Goal: Information Seeking & Learning: Learn about a topic

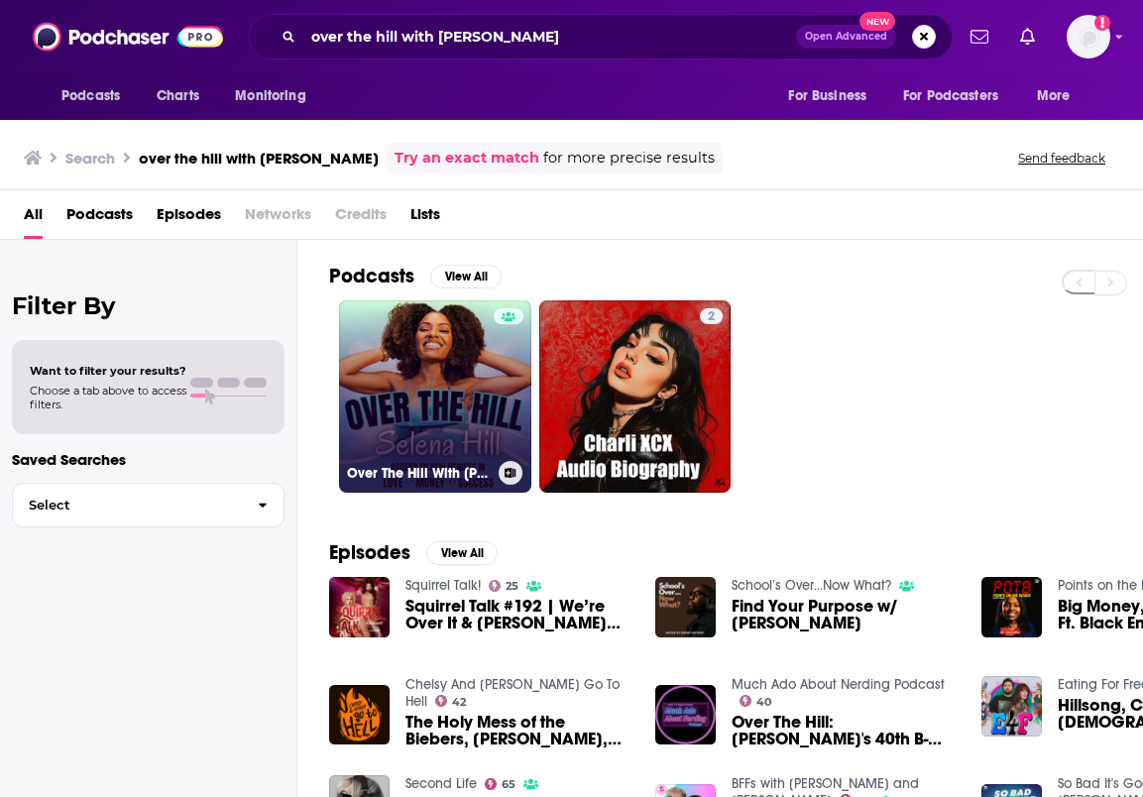
click at [441, 413] on link "Over The Hill With [PERSON_NAME]" at bounding box center [435, 396] width 192 height 192
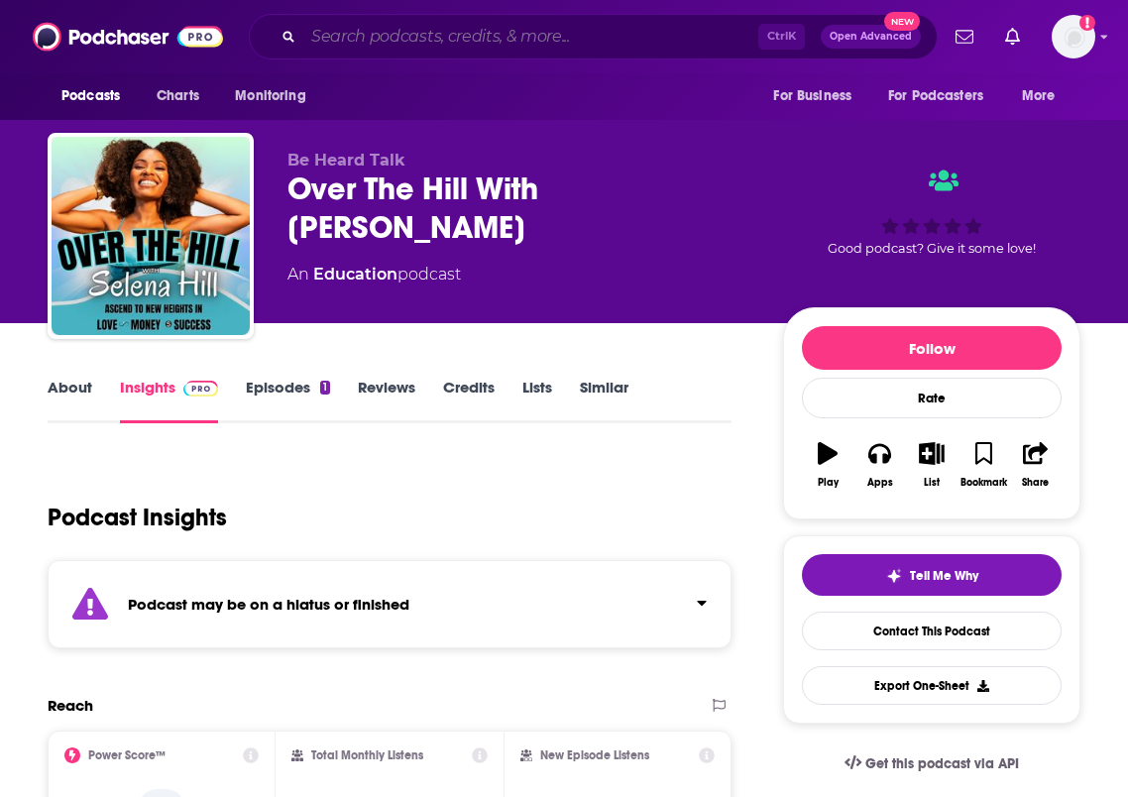
click at [453, 32] on input "Search podcasts, credits, & more..." at bounding box center [530, 37] width 455 height 32
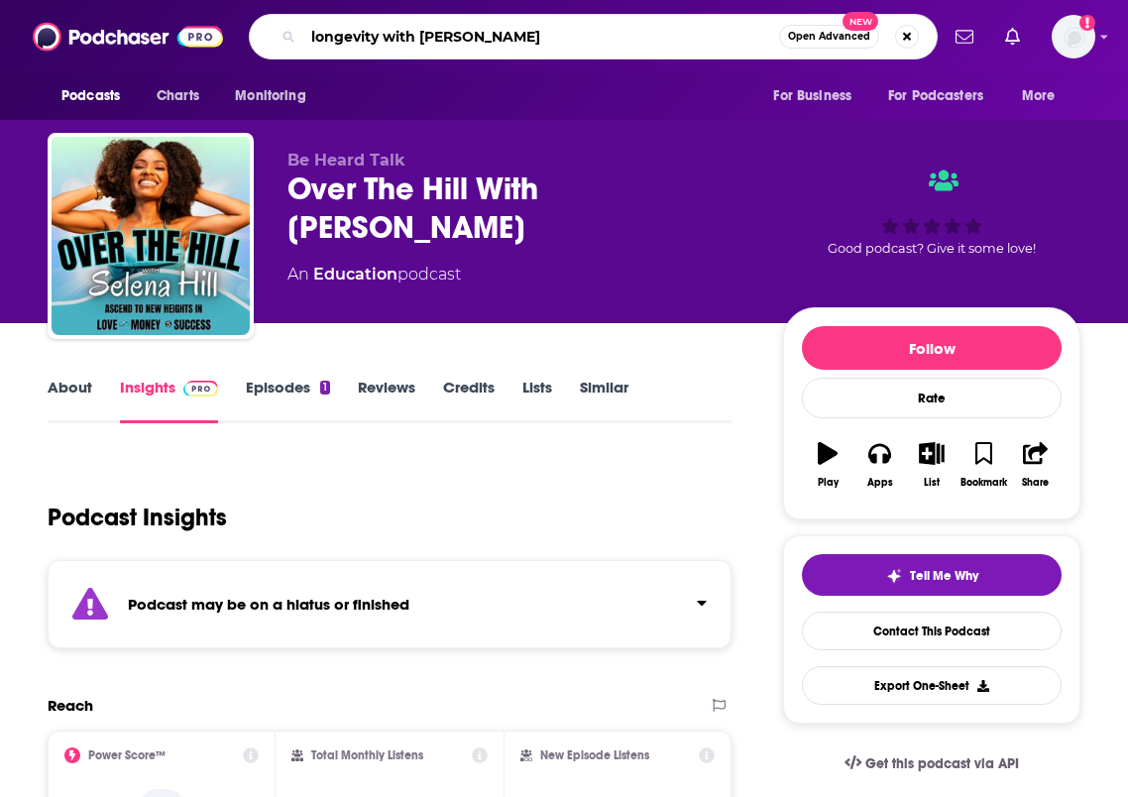
type input "longevity with [PERSON_NAME]"
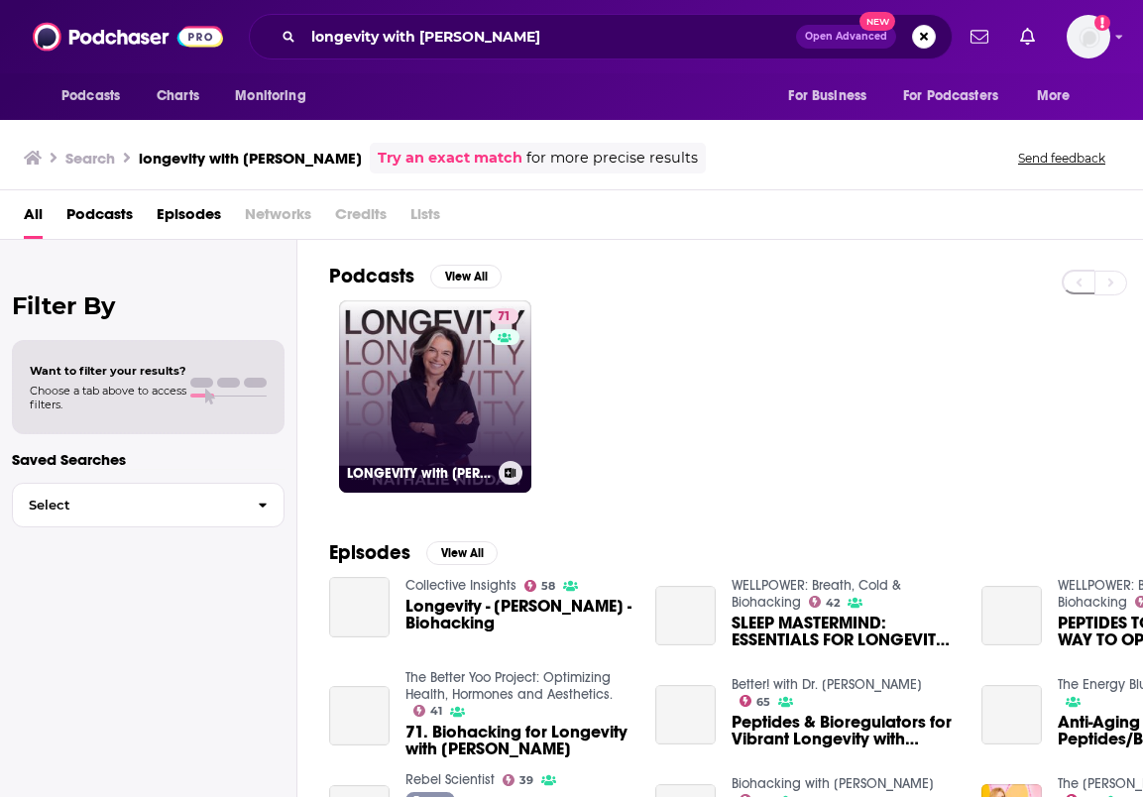
click at [413, 396] on link "71 LONGEVITY with [PERSON_NAME]" at bounding box center [435, 396] width 192 height 192
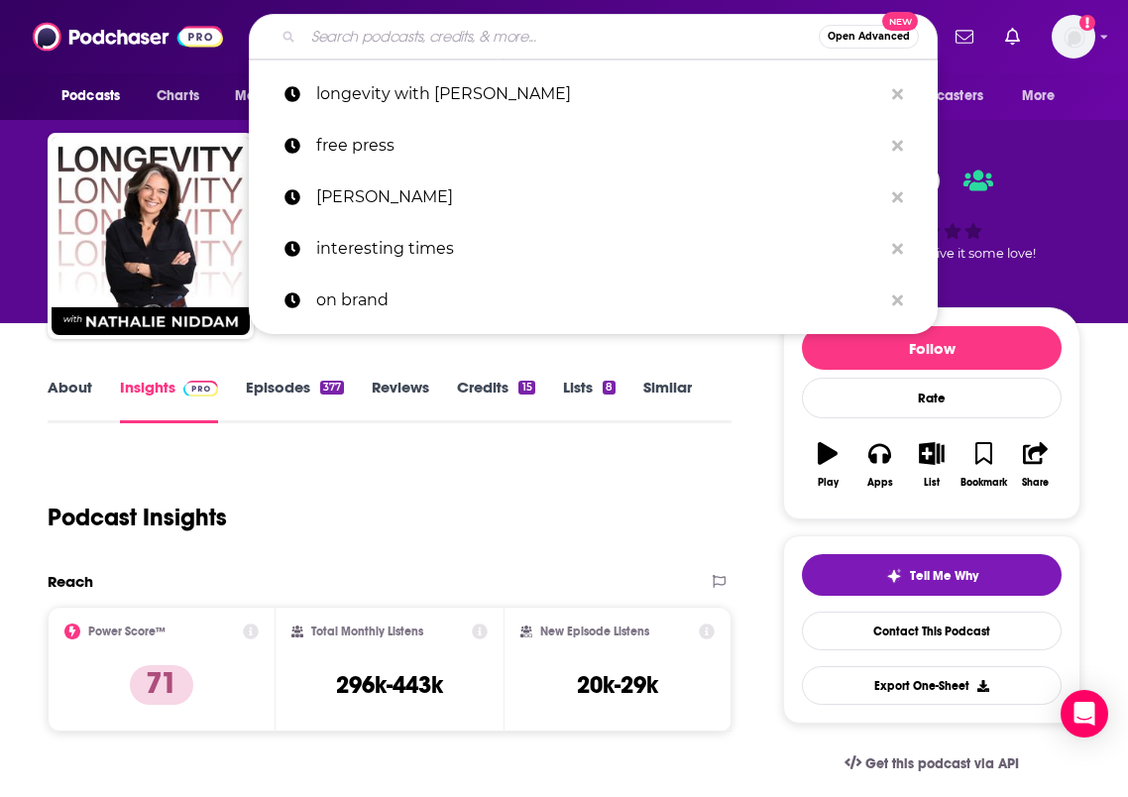
click at [550, 49] on input "Search podcasts, credits, & more..." at bounding box center [561, 37] width 516 height 32
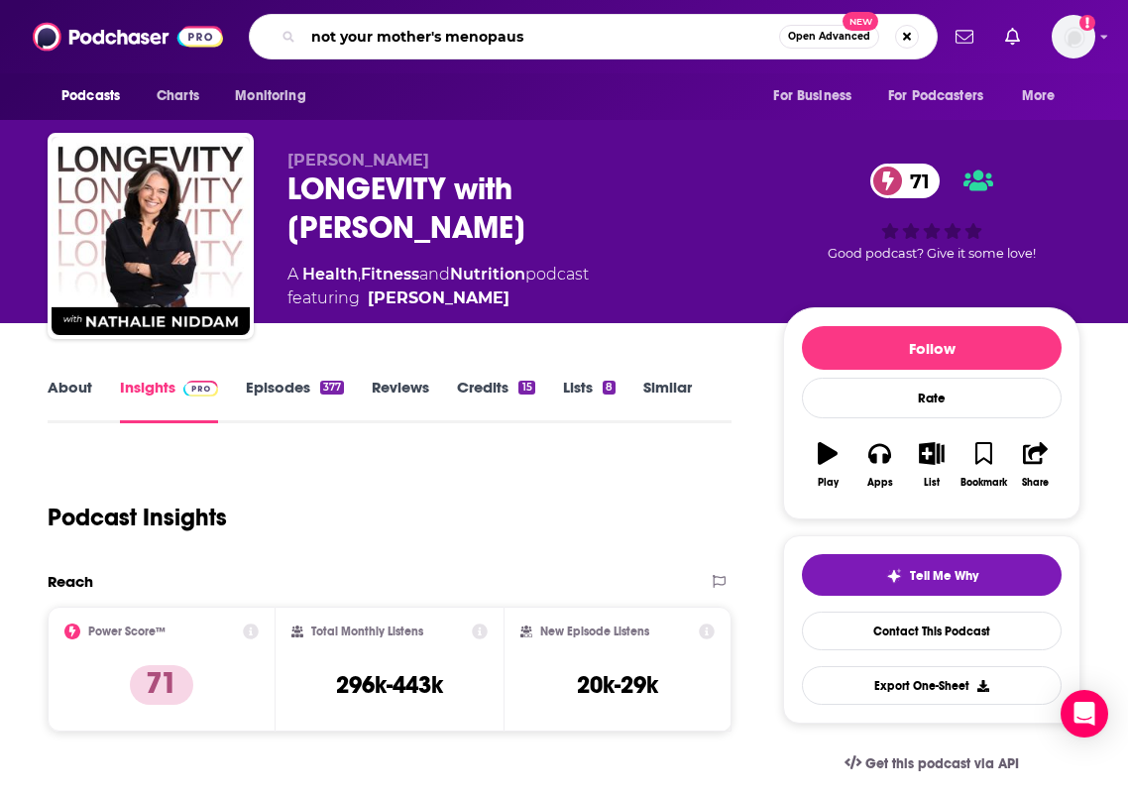
type input "not your mother's menopause"
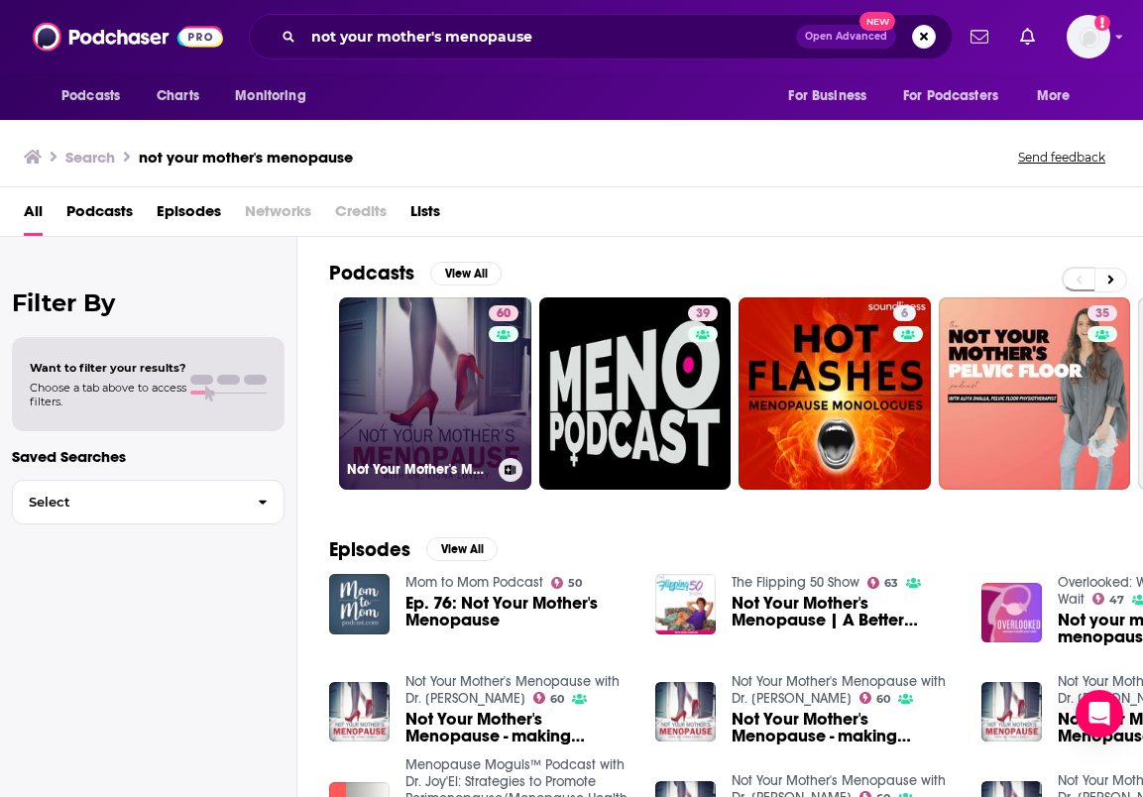
click at [474, 395] on link "60 Not Your Mother's Menopause with Dr. [PERSON_NAME]" at bounding box center [435, 393] width 192 height 192
